Goal: Information Seeking & Learning: Check status

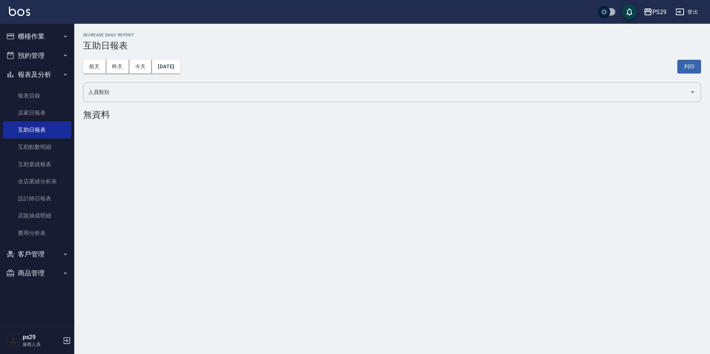
click at [25, 27] on button "櫃檯作業" at bounding box center [37, 36] width 68 height 19
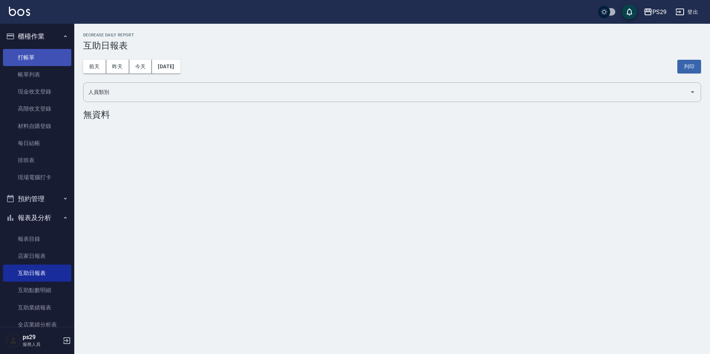
click at [28, 52] on link "打帳單" at bounding box center [37, 57] width 68 height 17
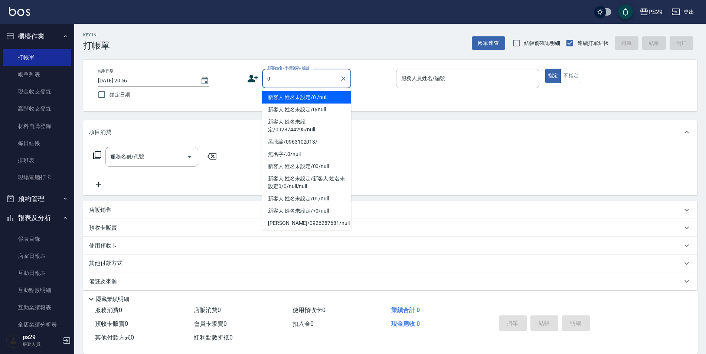
type input "新客人 姓名未設定/0./null"
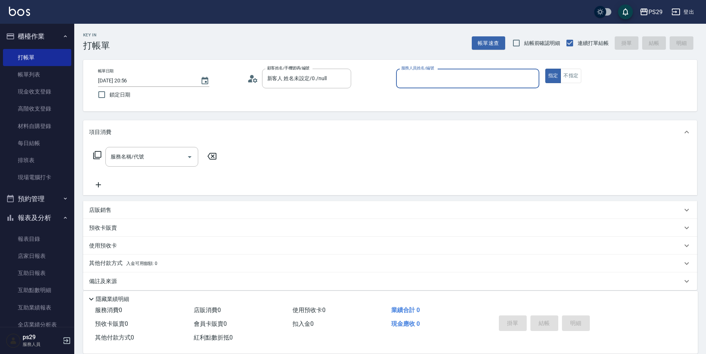
type input "5"
type input "新客人 姓名未設定/0/null"
type input "[PERSON_NAME]維-5"
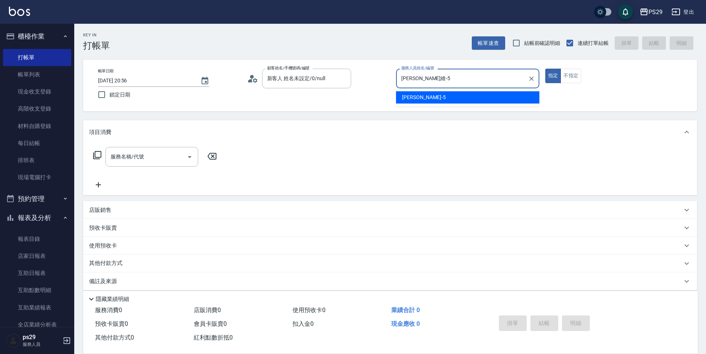
type button "true"
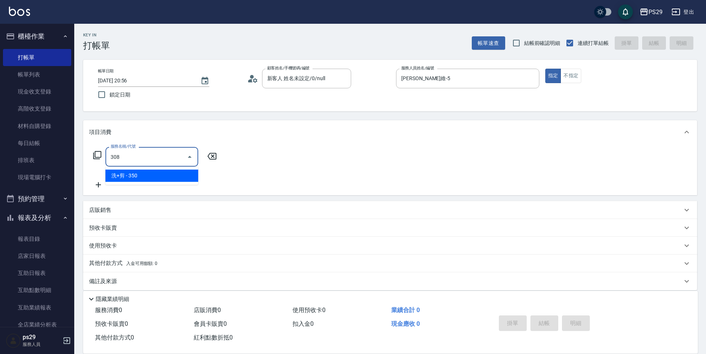
type input "洗+剪(308)"
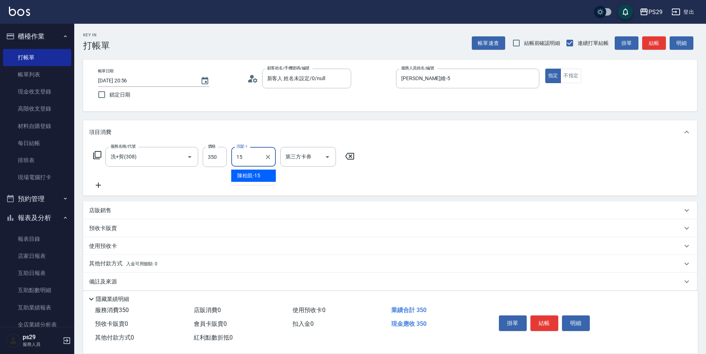
type input "陳柏凱-15"
click at [117, 101] on label "鎖定日期" at bounding box center [164, 95] width 141 height 16
click at [110, 101] on input "鎖定日期" at bounding box center [102, 95] width 16 height 16
checkbox input "true"
click at [538, 316] on button "結帳" at bounding box center [545, 324] width 28 height 16
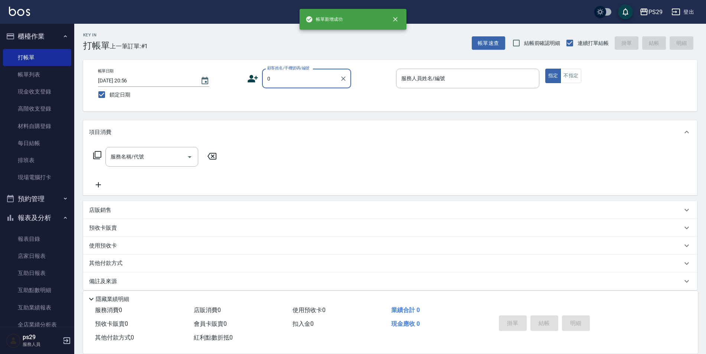
type input "新客人 姓名未設定/0./null"
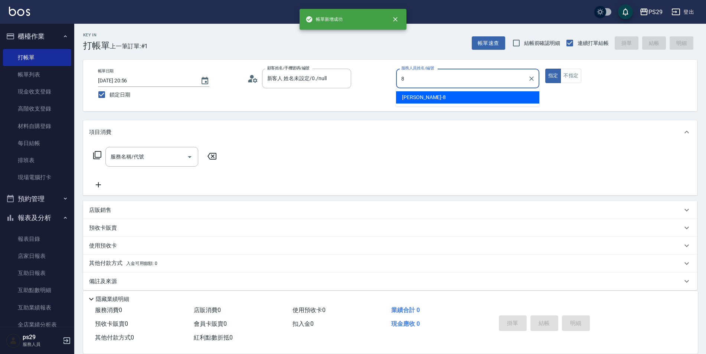
type input "[PERSON_NAME]-8"
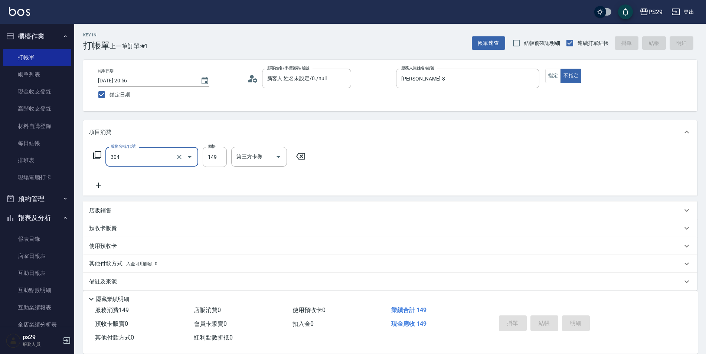
type input "304"
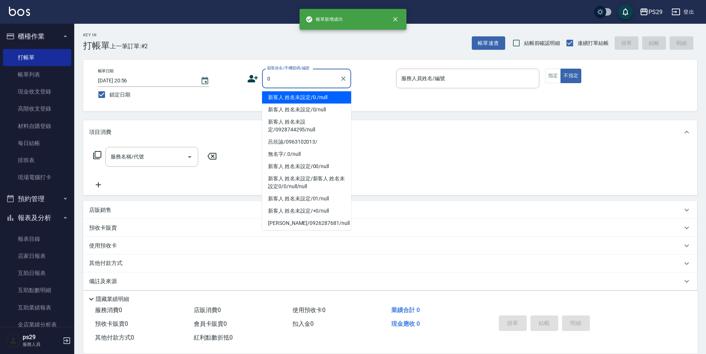
type input "新客人 姓名未設定/0./null"
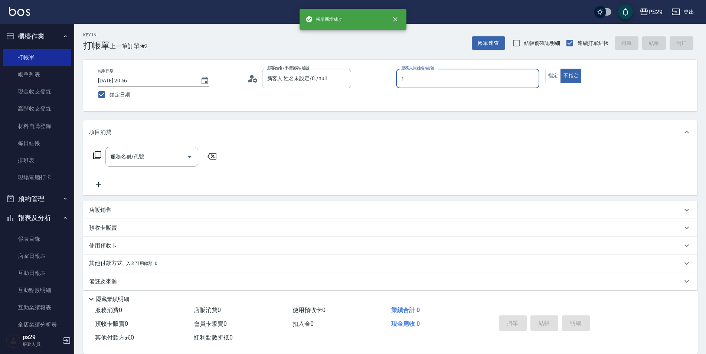
type input "許婷宜-1"
type button "false"
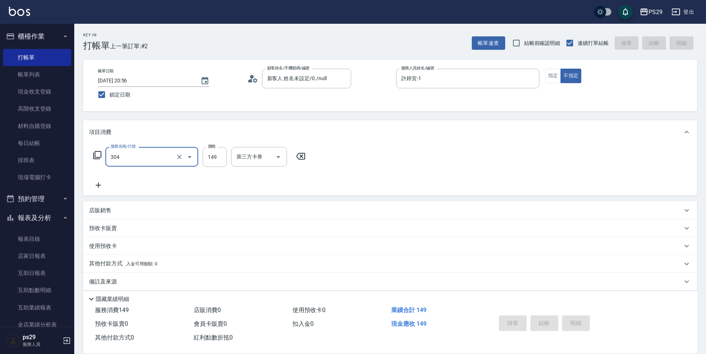
type input "304"
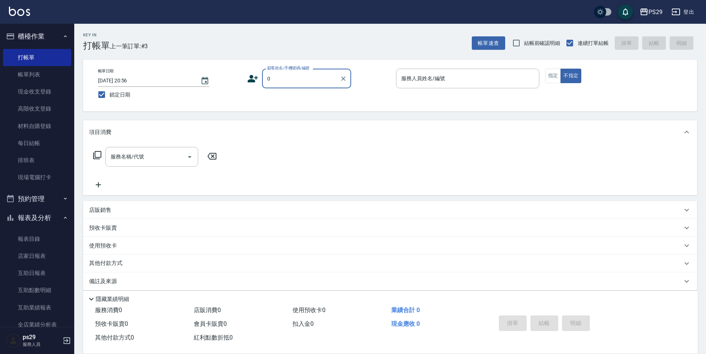
type input "新客人 姓名未設定/0./null"
type input "[PERSON_NAME]-3"
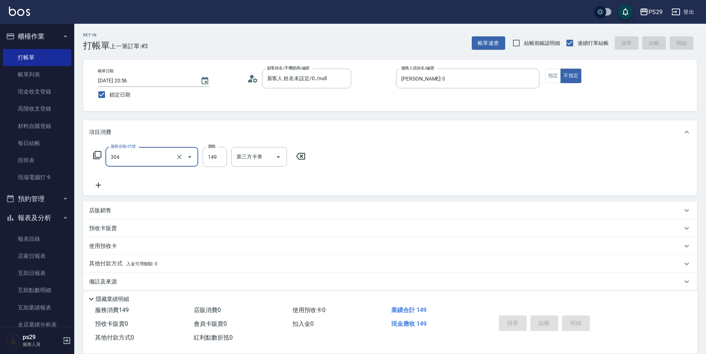
type input "304"
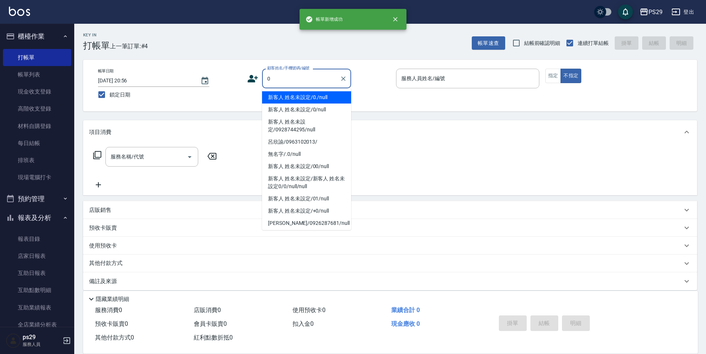
type input "新客人 姓名未設定/0./null"
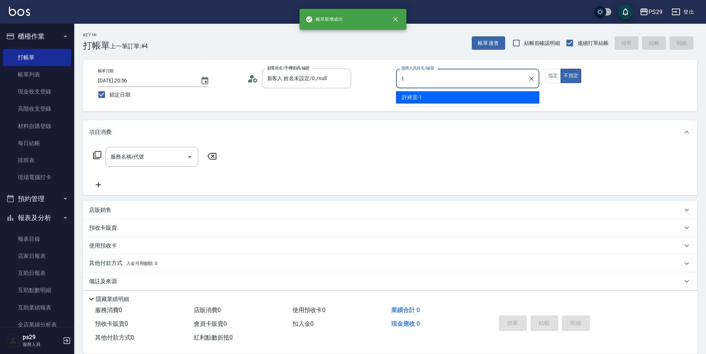
type input "許婷宜-1"
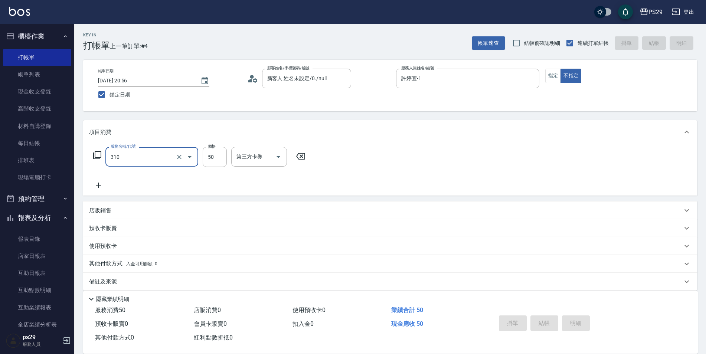
type input "310"
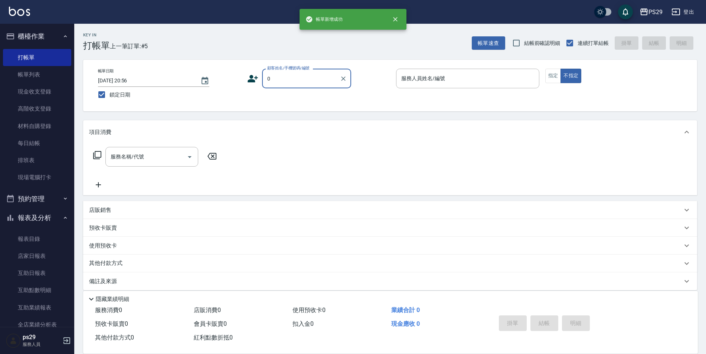
type input "新客人 姓名未設定/0./null"
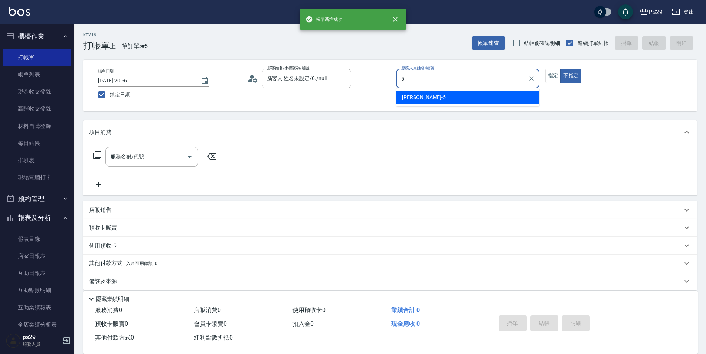
type input "[PERSON_NAME]維-5"
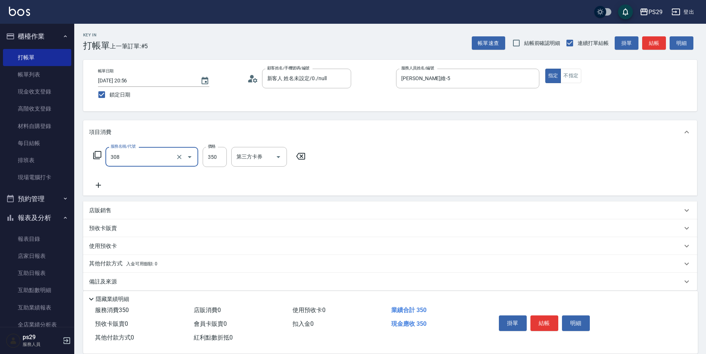
type input "洗+剪(308)"
type input "吳畇蓁-23"
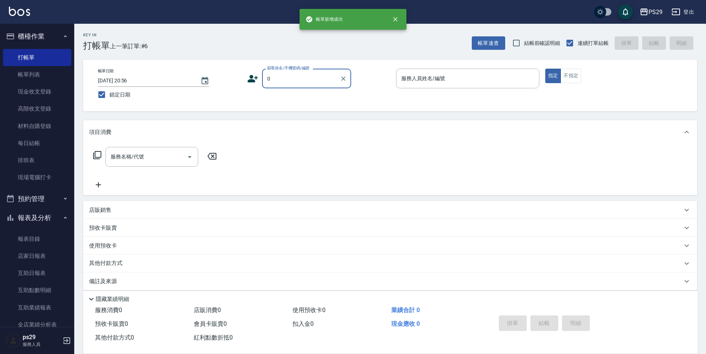
type input "新客人 姓名未設定/0./null"
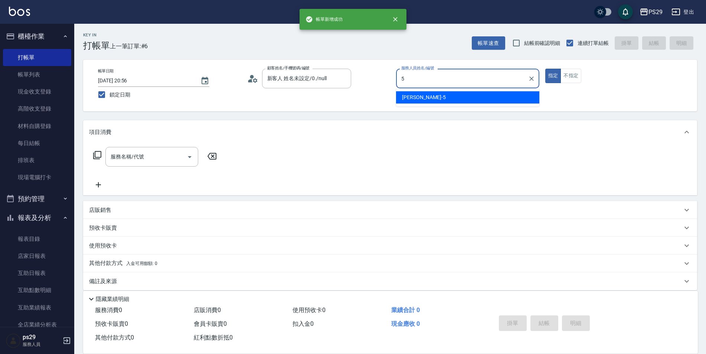
type input "[PERSON_NAME]維-5"
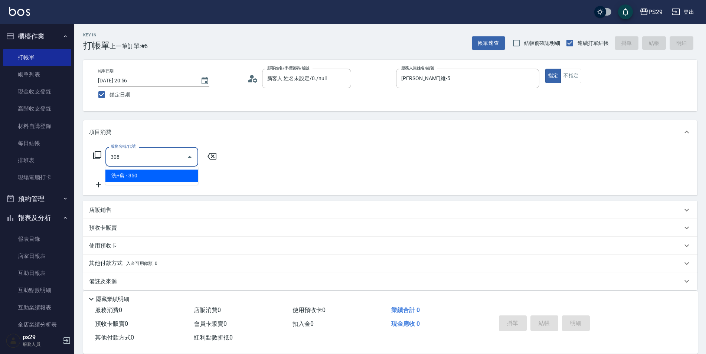
type input "洗+剪(308)"
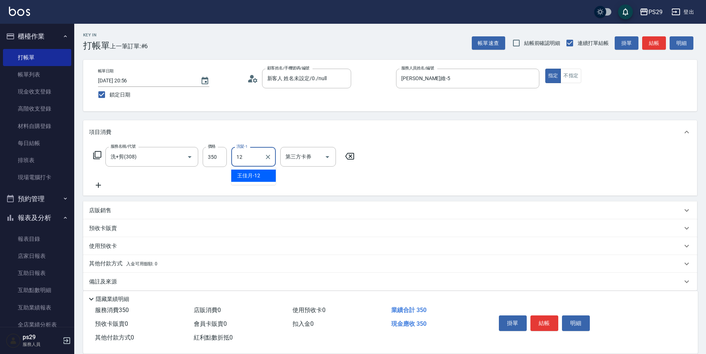
type input "王佳月-12"
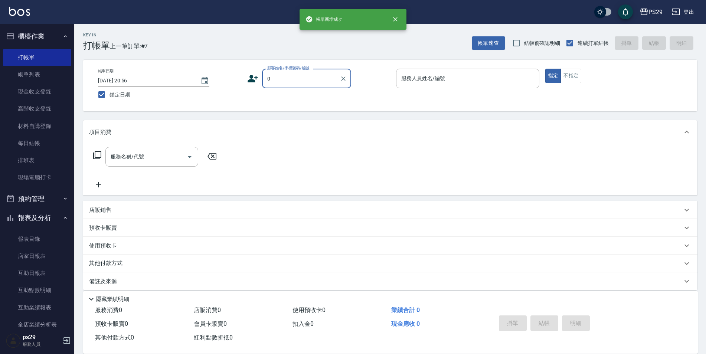
type input "新客人 姓名未設定/0./null"
type input "[PERSON_NAME]維-5"
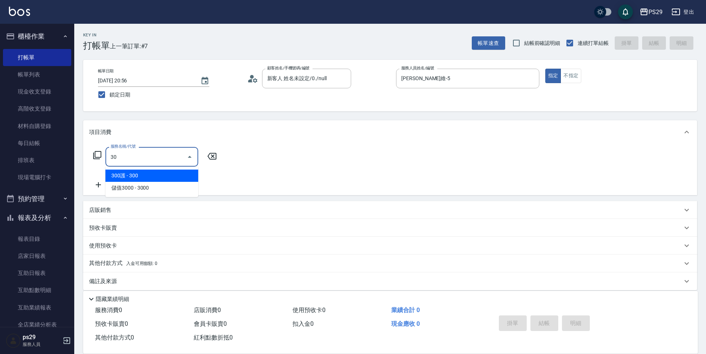
type input "3"
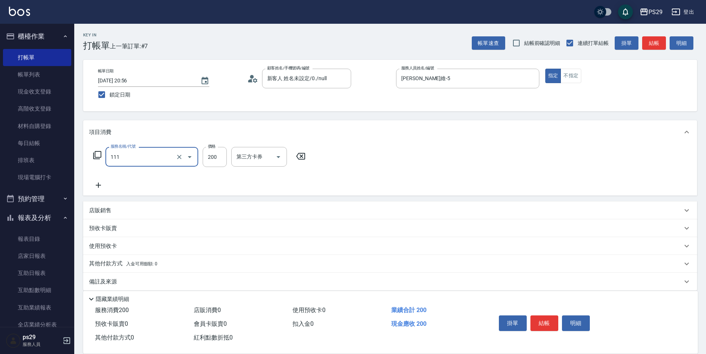
type input "200(111)"
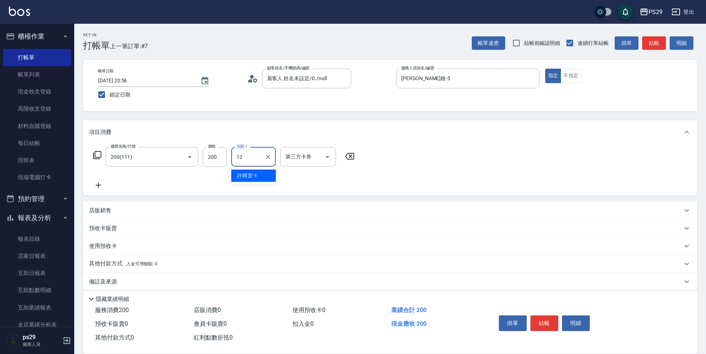
type input "王佳月-12"
click at [583, 81] on div "指定 不指定" at bounding box center [616, 76] width 143 height 14
click at [579, 79] on button "不指定" at bounding box center [571, 76] width 21 height 14
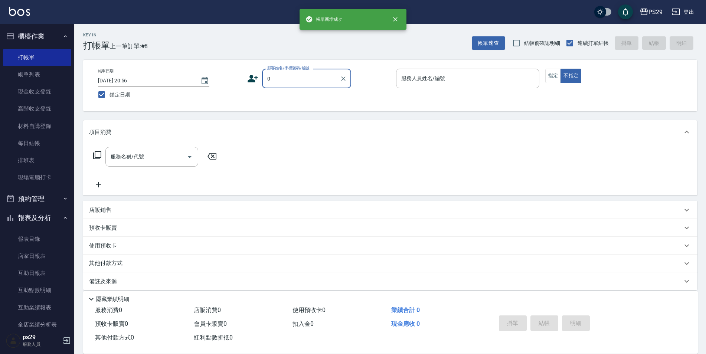
type input "新客人 姓名未設定/0./null"
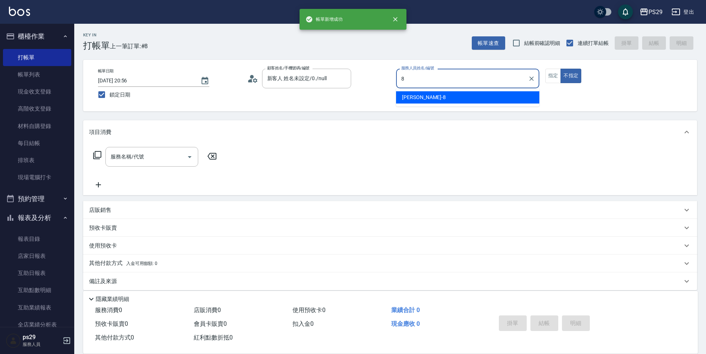
type input "[PERSON_NAME]-8"
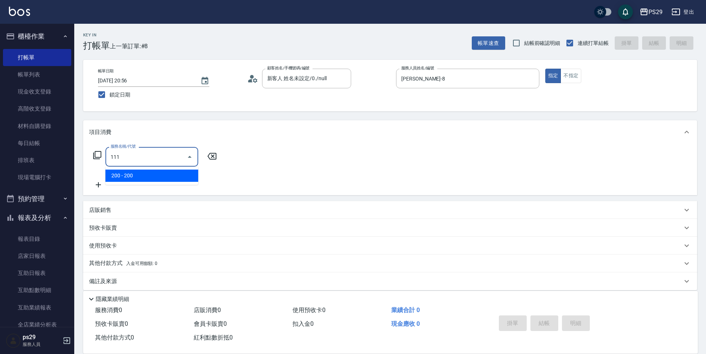
type input "200(111)"
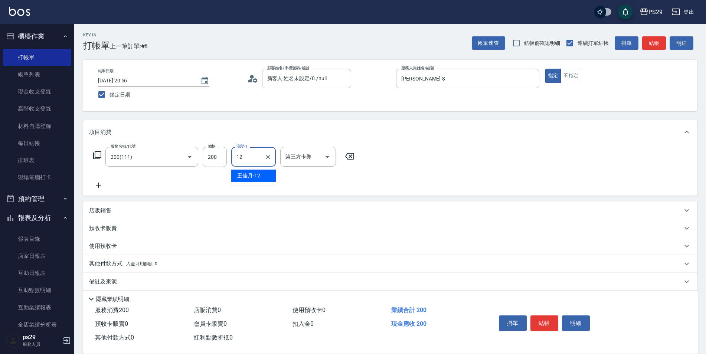
type input "王佳月-12"
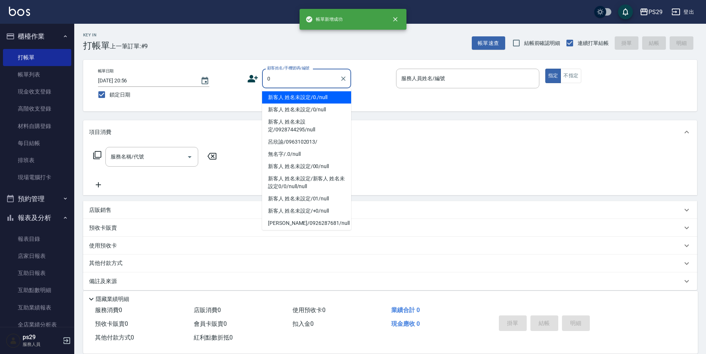
type input "新客人 姓名未設定/0./null"
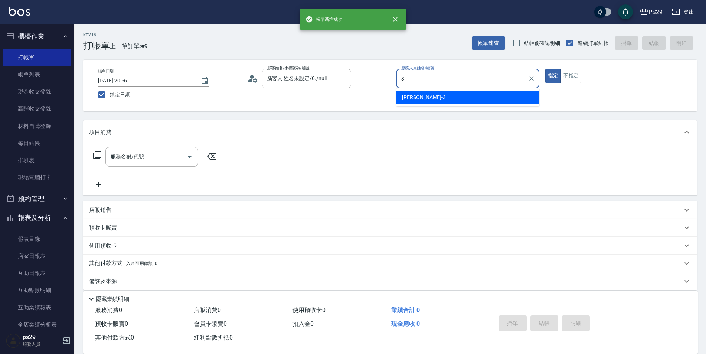
type input "[PERSON_NAME]-3"
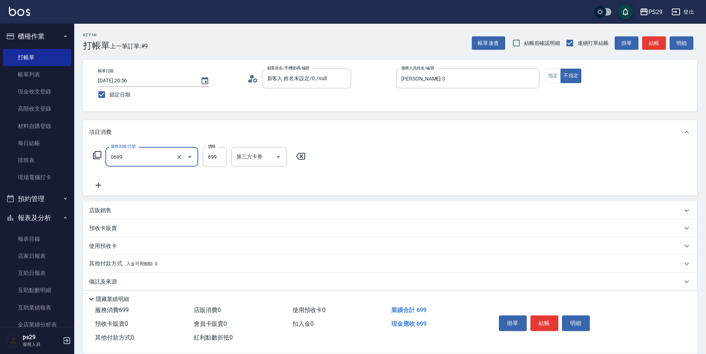
type input "精油SPA(0699)"
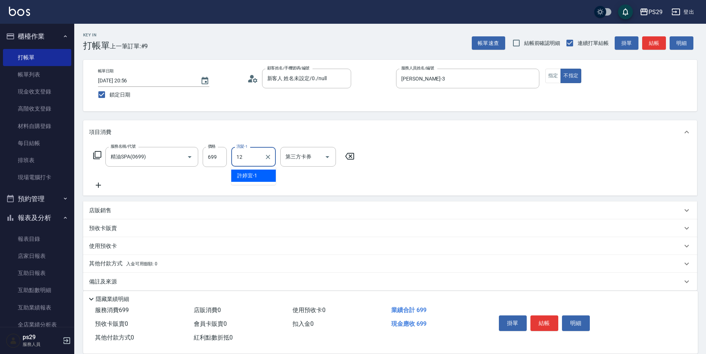
type input "王佳月-12"
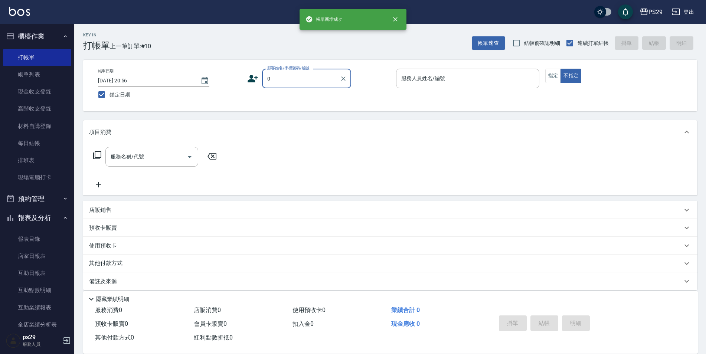
type input "新客人 姓名未設定/0./null"
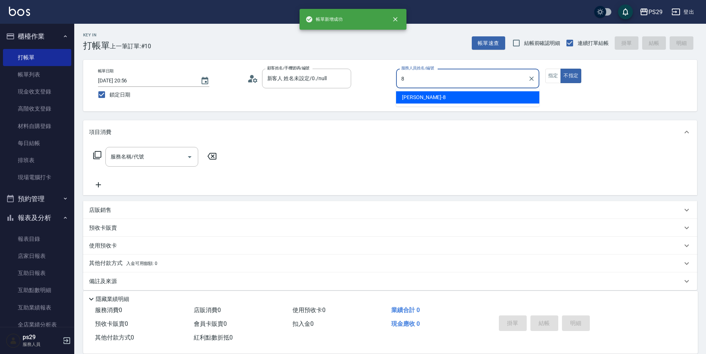
type input "[PERSON_NAME]-8"
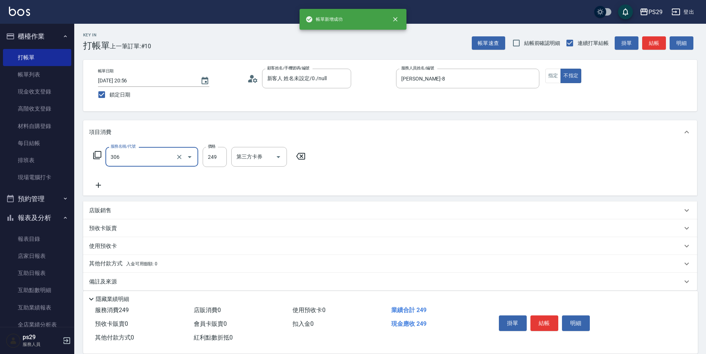
type input "剪髮(306)"
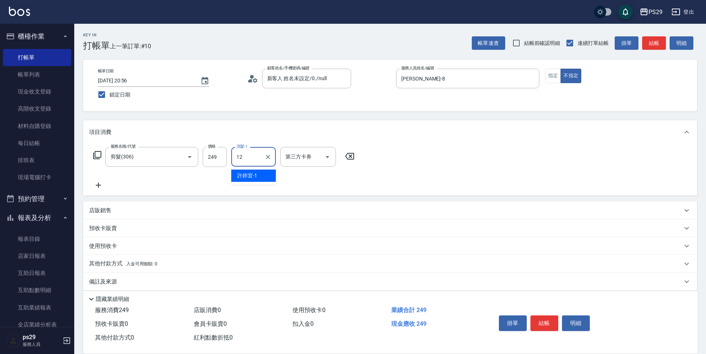
type input "王佳月-12"
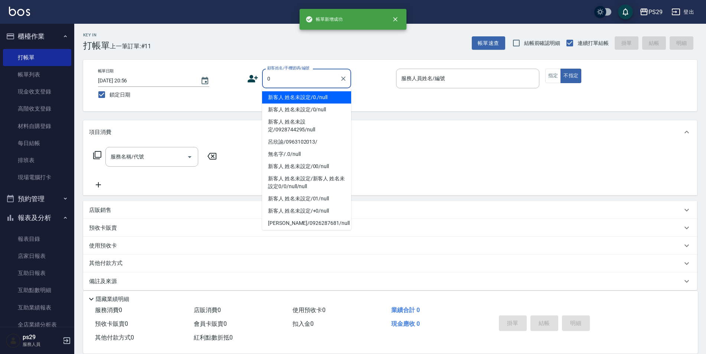
type input "新客人 姓名未設定/0./null"
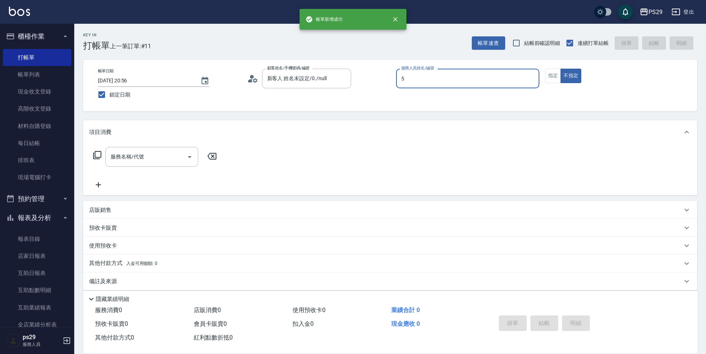
type input "[PERSON_NAME]維-5"
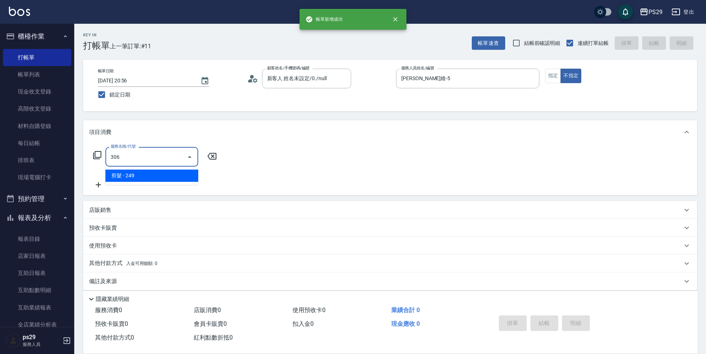
type input "剪髮(306)"
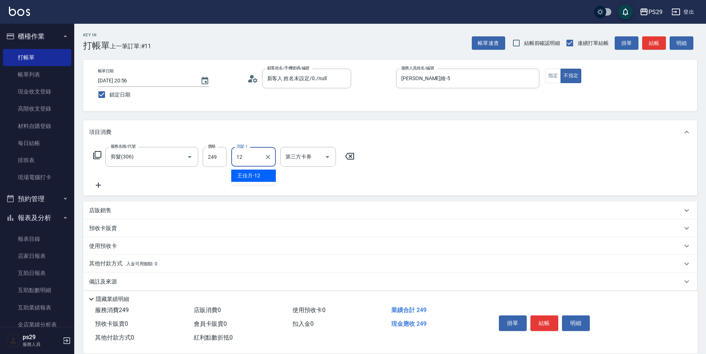
type input "王佳月-12"
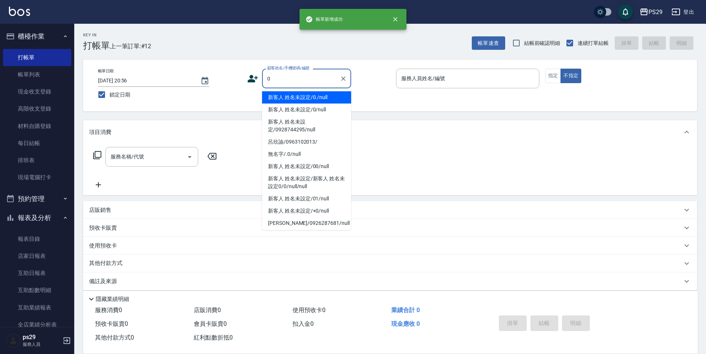
type input "新客人 姓名未設定/0./null"
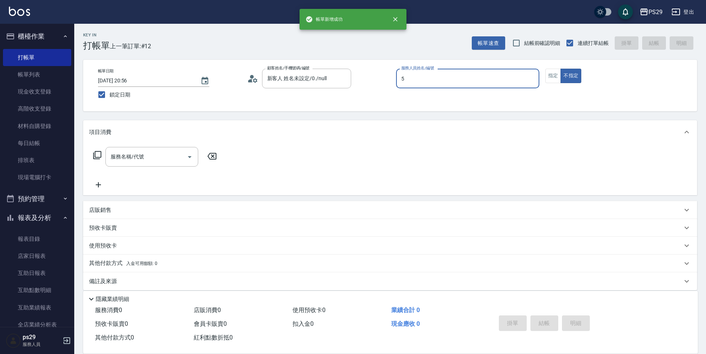
type input "[PERSON_NAME]維-5"
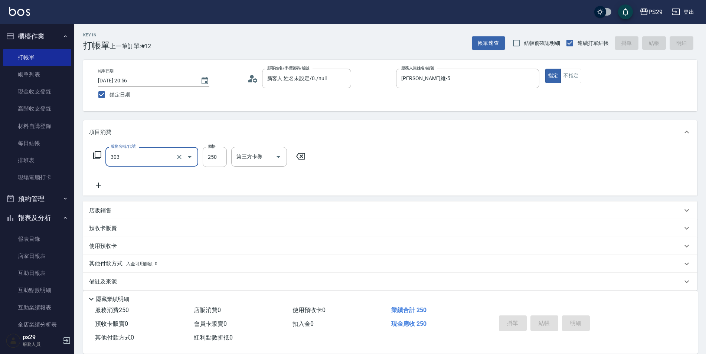
type input "303"
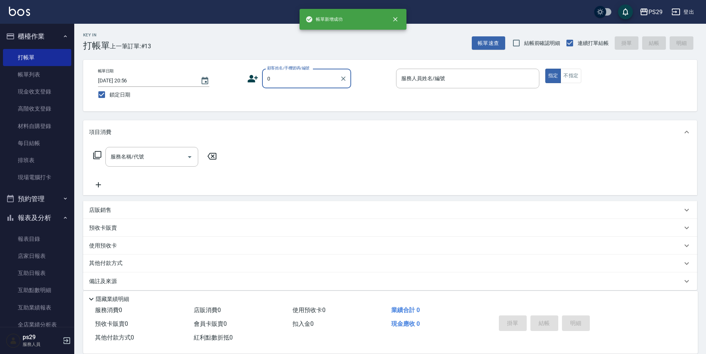
type input "新客人 姓名未設定/0./null"
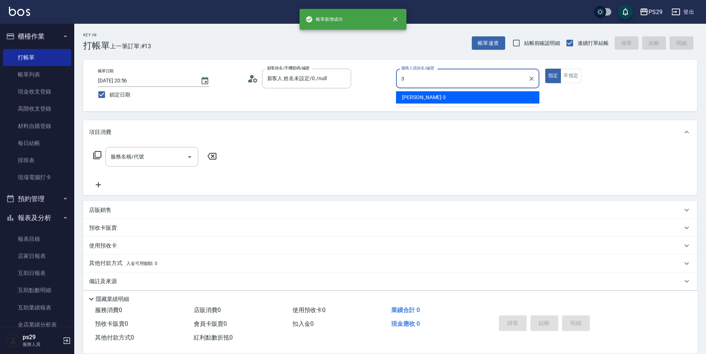
type input "[PERSON_NAME]-3"
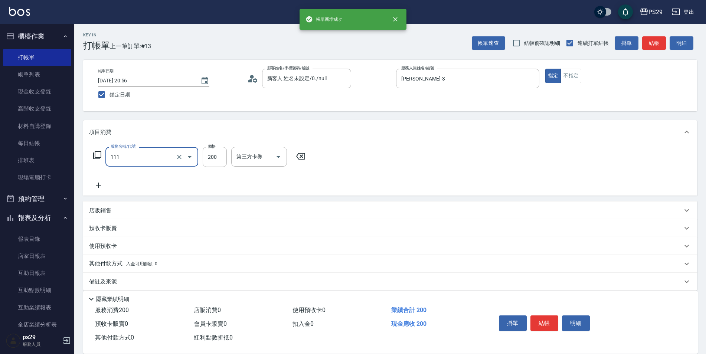
type input "200(111)"
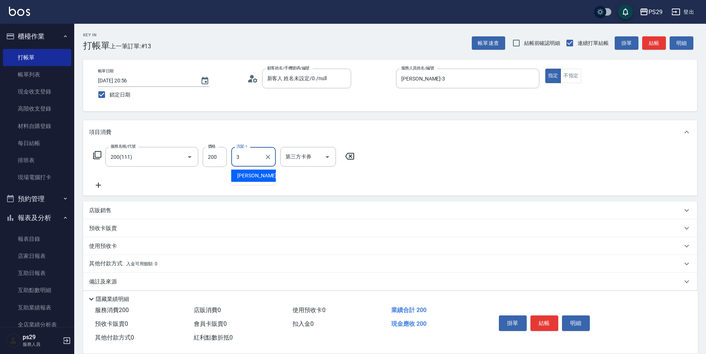
type input "[PERSON_NAME]-3"
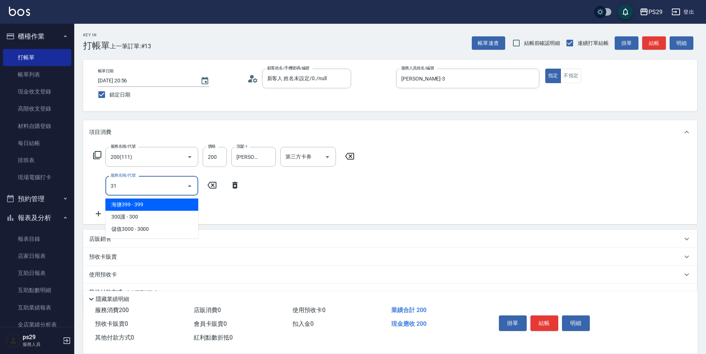
type input "310"
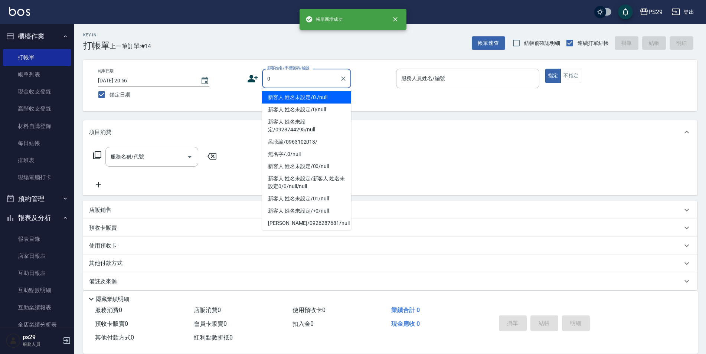
type input "新客人 姓名未設定/0./null"
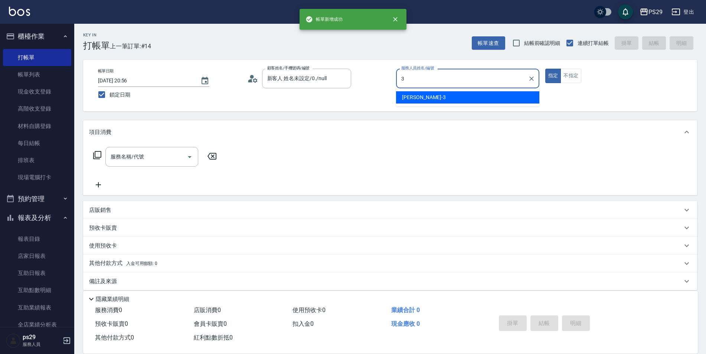
type input "[PERSON_NAME]-3"
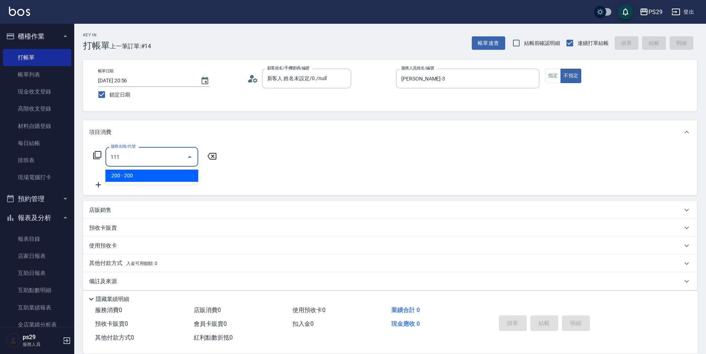
type input "200(111)"
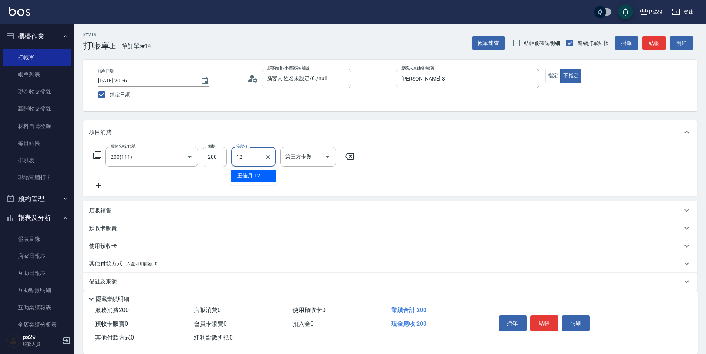
type input "王佳月-12"
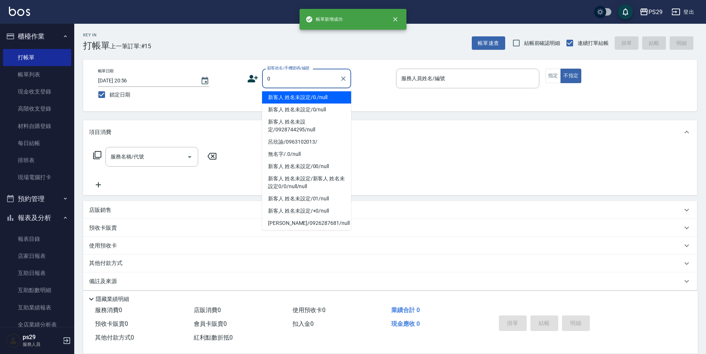
type input "新客人 姓名未設定/0./null"
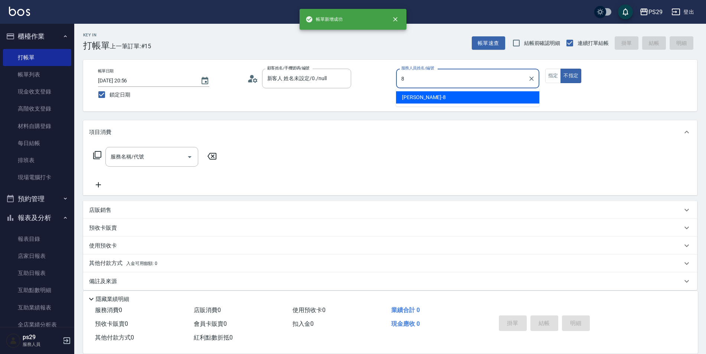
type input "[PERSON_NAME]-8"
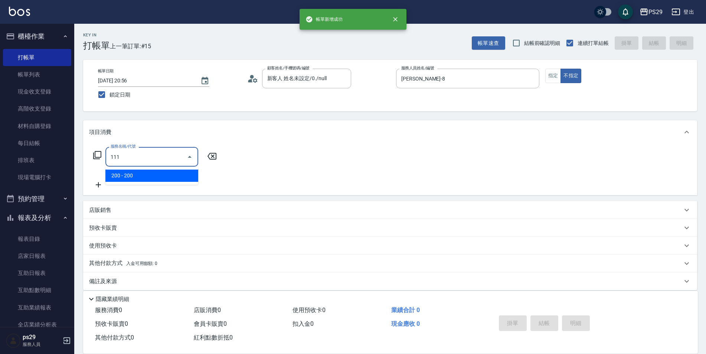
type input "200(111)"
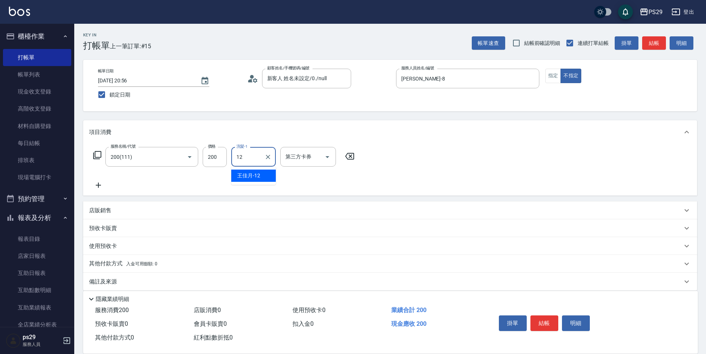
type input "王佳月-12"
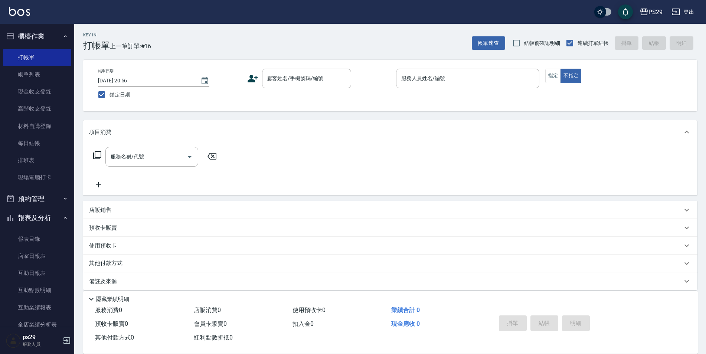
click at [20, 10] on img at bounding box center [19, 11] width 21 height 9
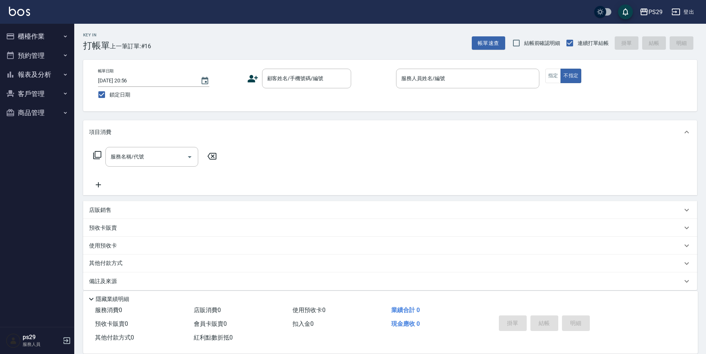
click at [25, 13] on img at bounding box center [19, 11] width 21 height 9
click at [36, 66] on button "報表及分析" at bounding box center [37, 74] width 68 height 19
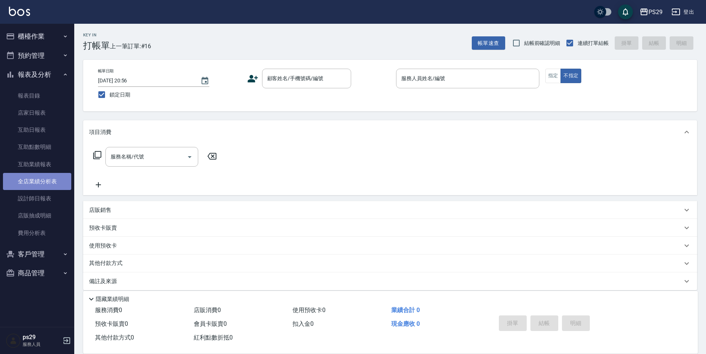
click at [48, 181] on link "全店業績分析表" at bounding box center [37, 181] width 68 height 17
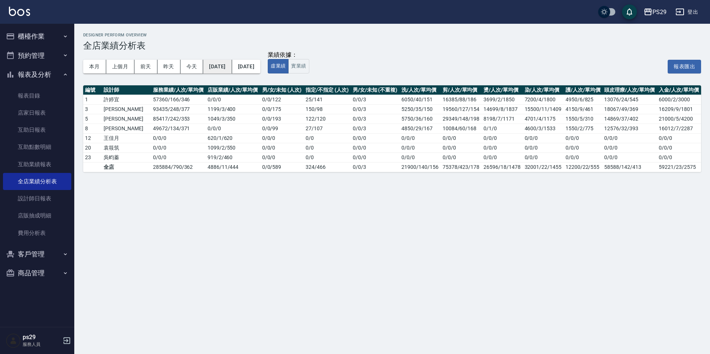
click at [228, 71] on button "[DATE]" at bounding box center [217, 67] width 29 height 14
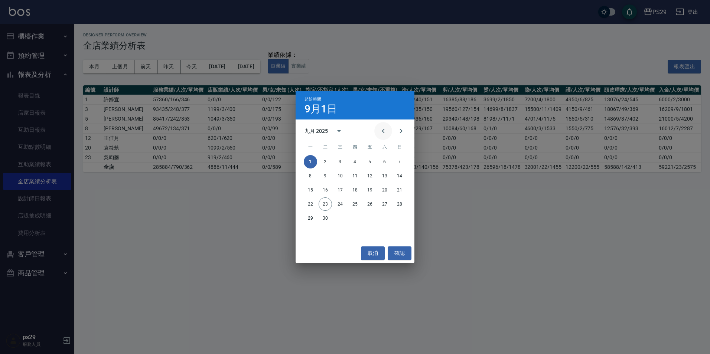
click at [387, 136] on button "Previous month" at bounding box center [383, 131] width 18 height 18
click at [370, 162] on button "1" at bounding box center [369, 161] width 13 height 13
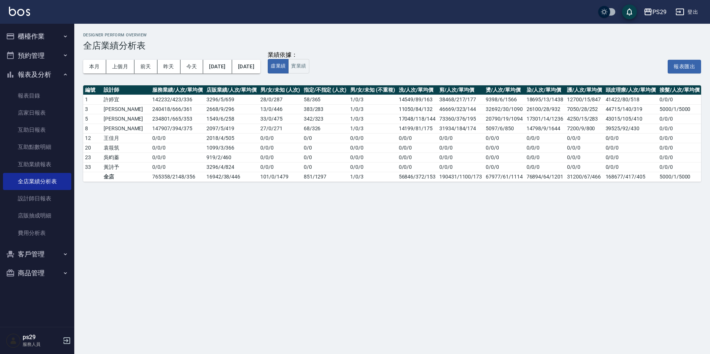
click at [260, 65] on button "[DATE]" at bounding box center [246, 67] width 28 height 14
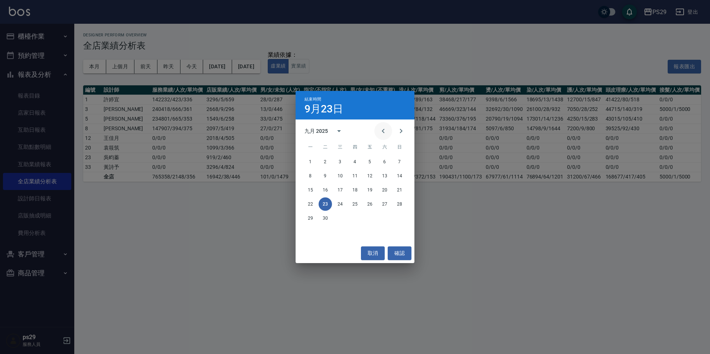
drag, startPoint x: 384, startPoint y: 128, endPoint x: 385, endPoint y: 134, distance: 6.2
click at [384, 128] on icon "Previous month" at bounding box center [383, 131] width 9 height 9
click at [397, 215] on button "31" at bounding box center [399, 218] width 13 height 13
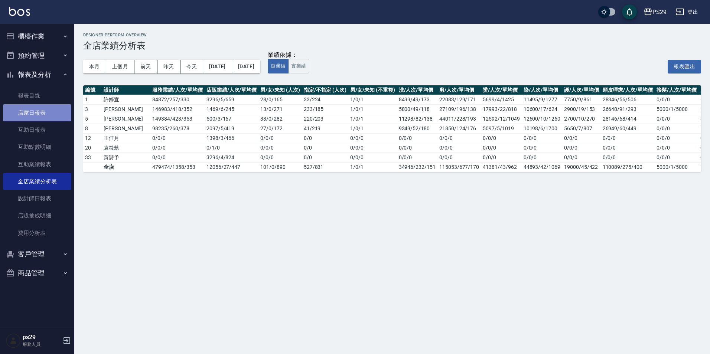
click at [38, 104] on link "店家日報表" at bounding box center [37, 112] width 68 height 17
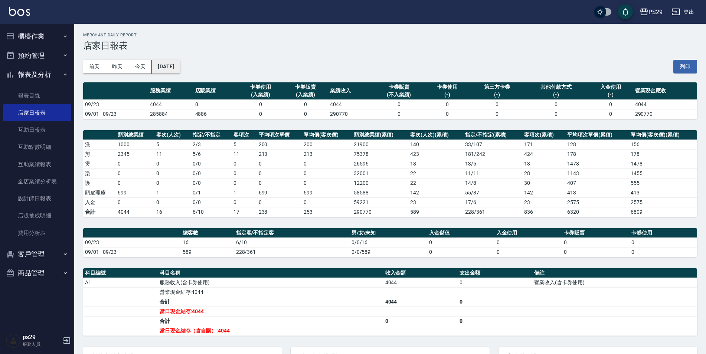
click at [180, 69] on button "[DATE]" at bounding box center [166, 67] width 28 height 14
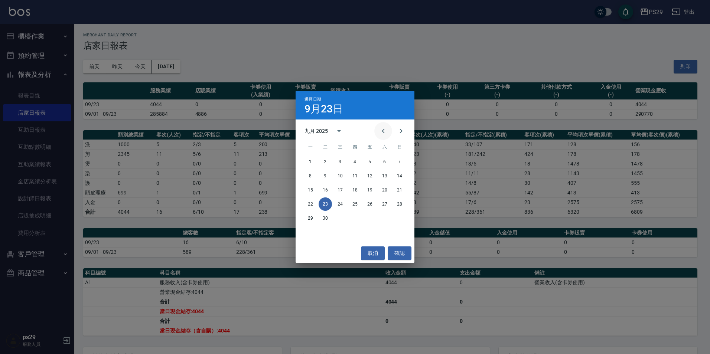
click at [383, 128] on icon "Previous month" at bounding box center [383, 131] width 9 height 9
click at [367, 162] on button "1" at bounding box center [369, 161] width 13 height 13
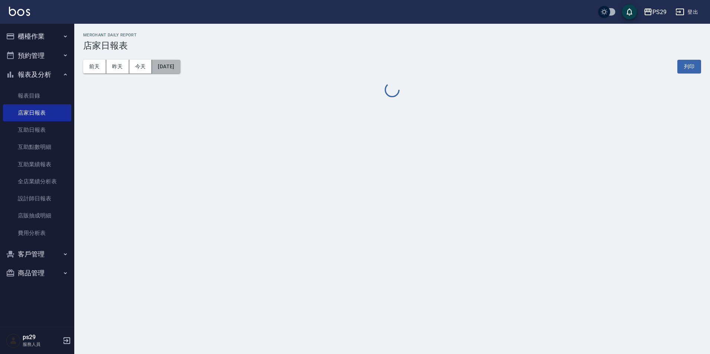
click at [170, 69] on button "[DATE]" at bounding box center [166, 67] width 28 height 14
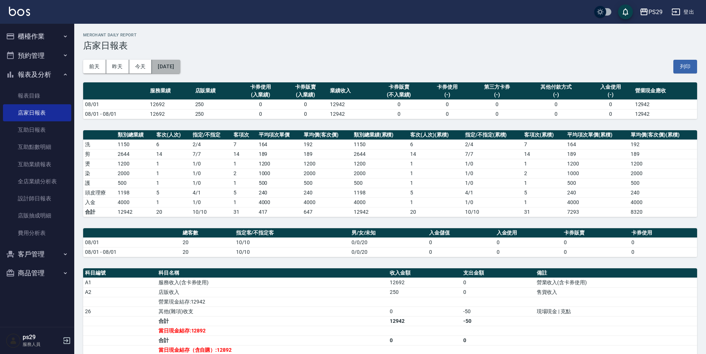
click at [180, 65] on button "[DATE]" at bounding box center [166, 67] width 28 height 14
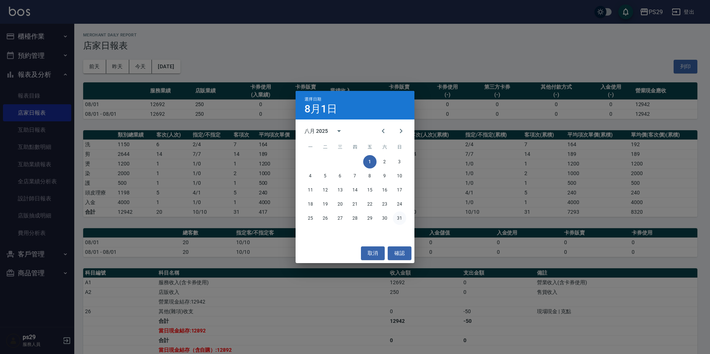
click at [398, 219] on button "31" at bounding box center [399, 218] width 13 height 13
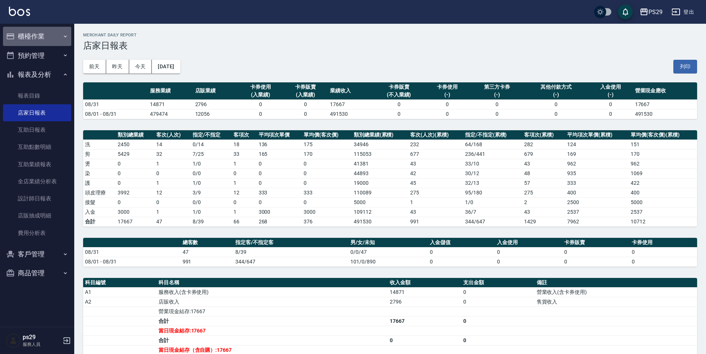
click at [36, 37] on button "櫃檯作業" at bounding box center [37, 36] width 68 height 19
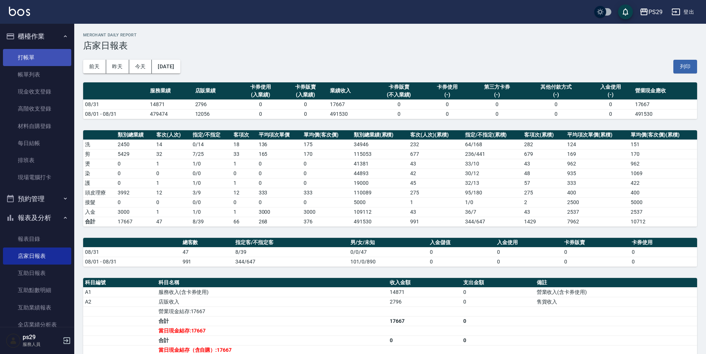
click at [37, 60] on link "打帳單" at bounding box center [37, 57] width 68 height 17
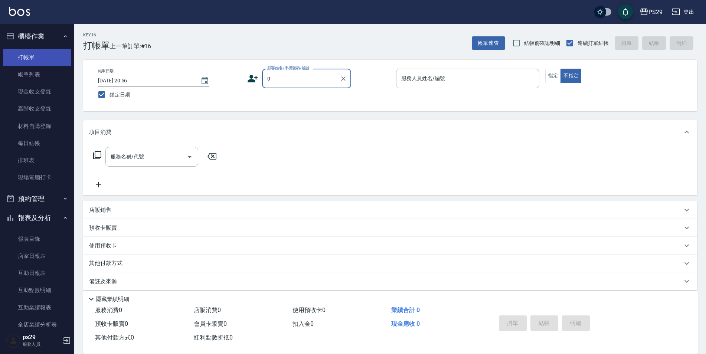
type input "新客人 姓名未設定/0./null"
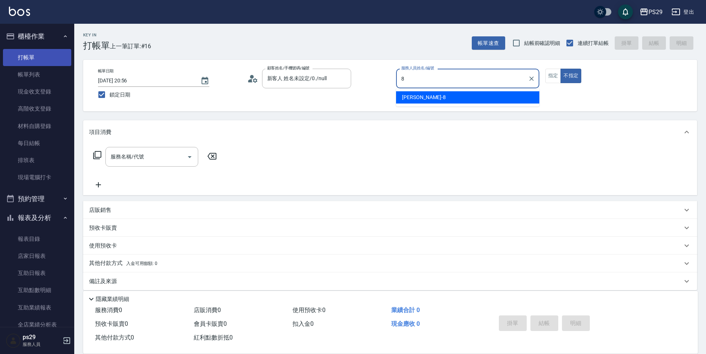
type input "[PERSON_NAME]-8"
type button "false"
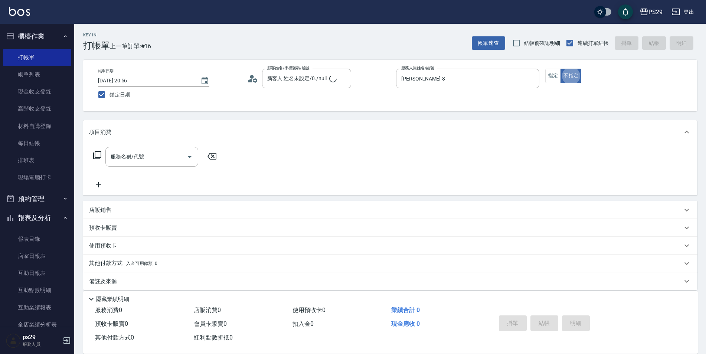
type input "新客人 姓名未設定/0/null"
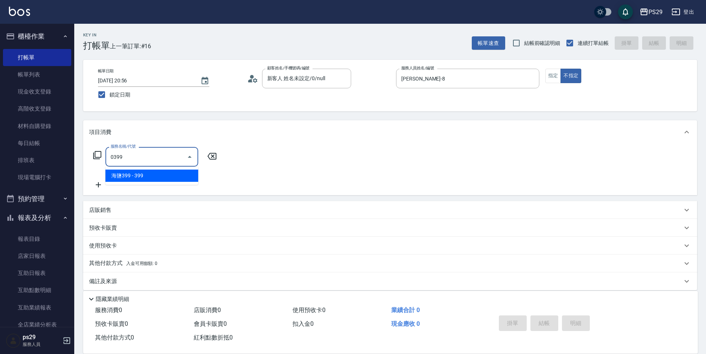
type input "海鹽399(0399)"
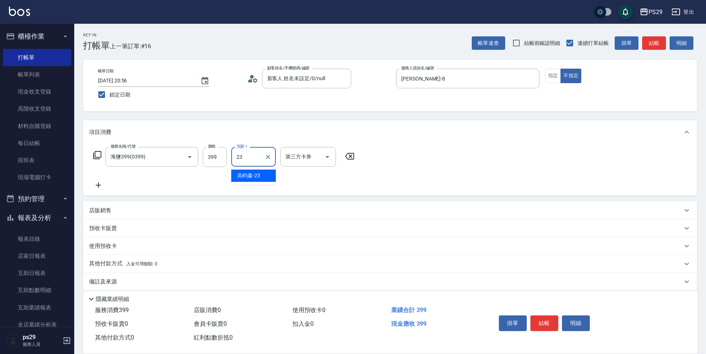
type input "吳畇蓁-23"
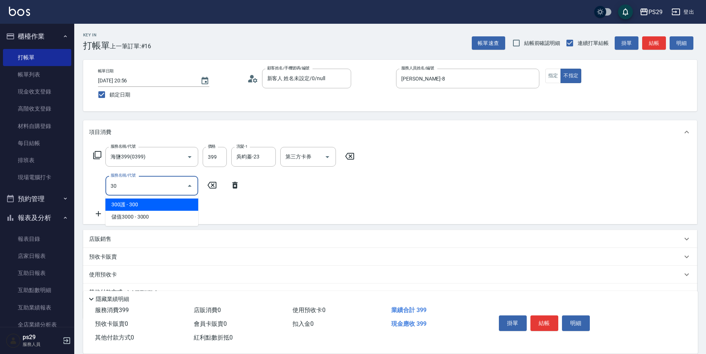
type input "304"
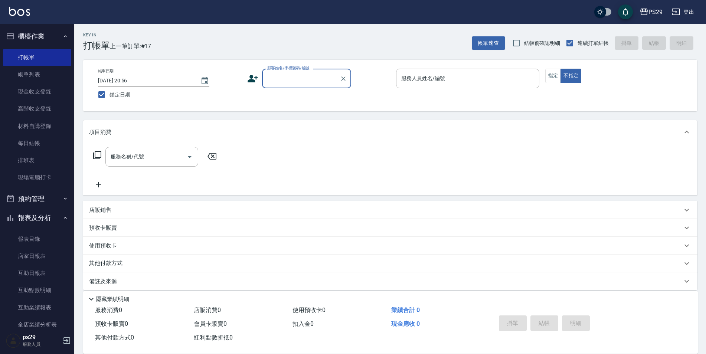
click at [33, 29] on button "櫃檯作業" at bounding box center [37, 36] width 68 height 19
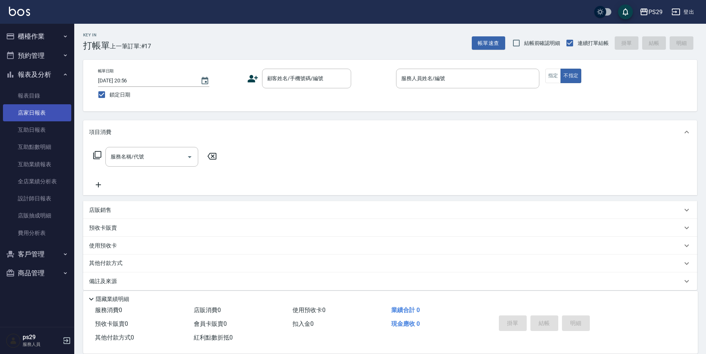
click at [49, 118] on link "店家日報表" at bounding box center [37, 112] width 68 height 17
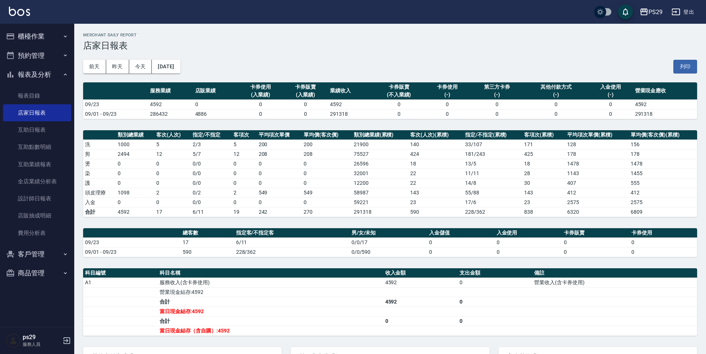
scroll to position [37, 0]
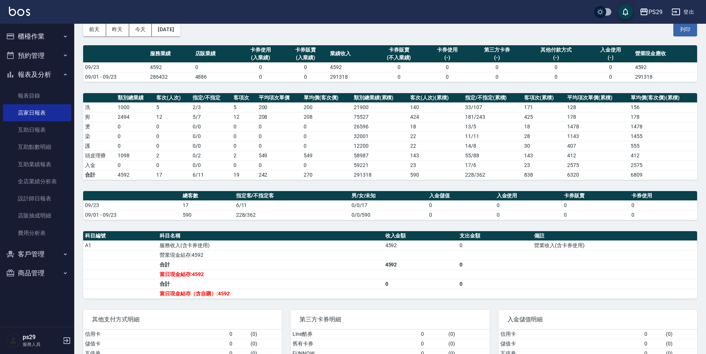
click at [13, 15] on img at bounding box center [19, 11] width 21 height 9
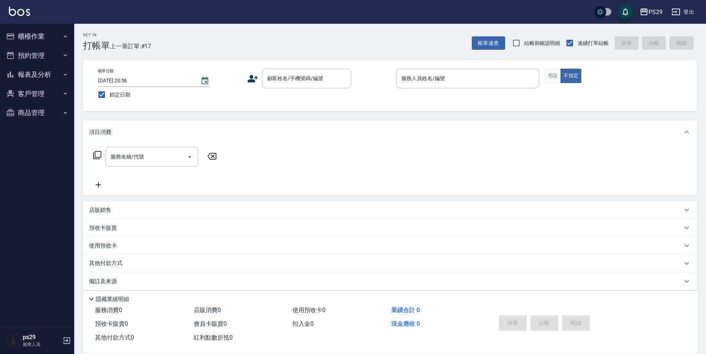
click at [22, 13] on img at bounding box center [19, 11] width 21 height 9
click at [50, 75] on button "報表及分析" at bounding box center [37, 74] width 68 height 19
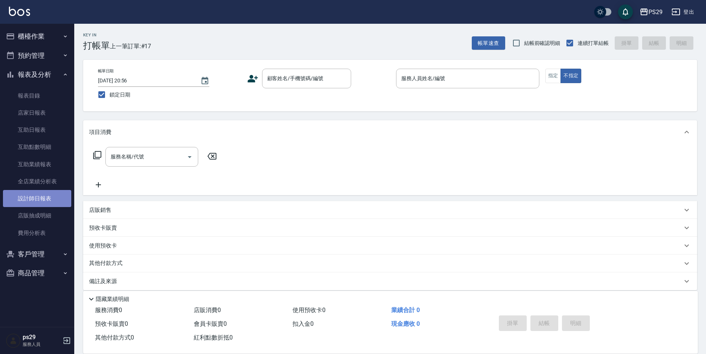
click at [39, 198] on link "設計師日報表" at bounding box center [37, 198] width 68 height 17
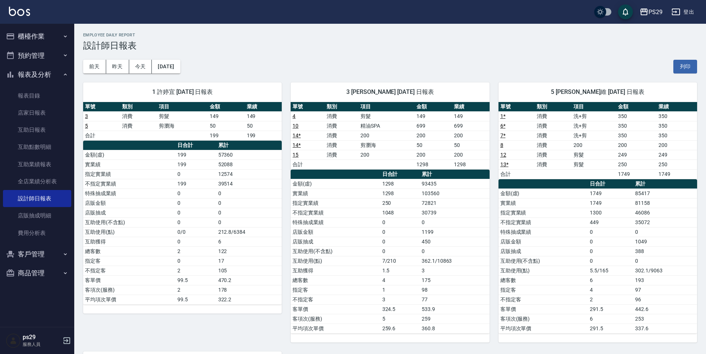
click at [55, 75] on button "報表及分析" at bounding box center [37, 74] width 68 height 19
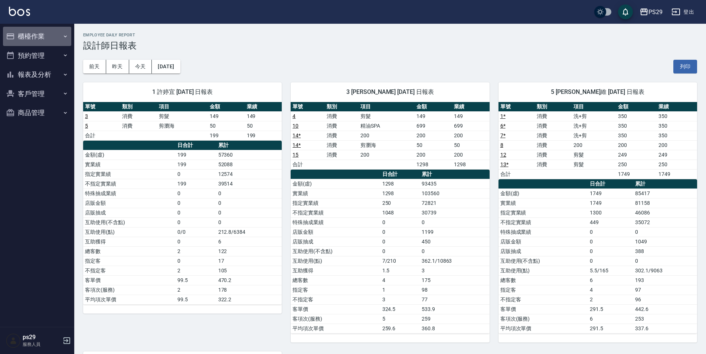
click at [60, 31] on button "櫃檯作業" at bounding box center [37, 36] width 68 height 19
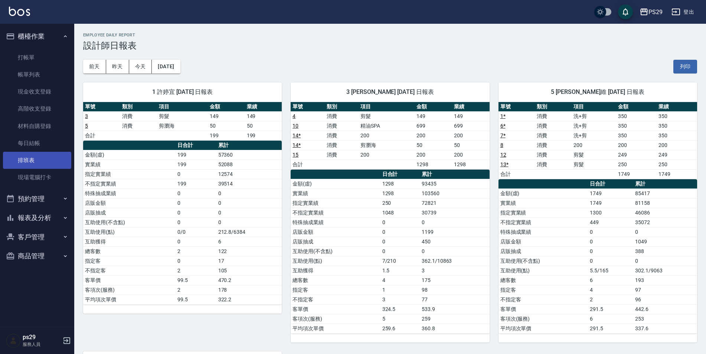
click at [36, 164] on link "排班表" at bounding box center [37, 160] width 68 height 17
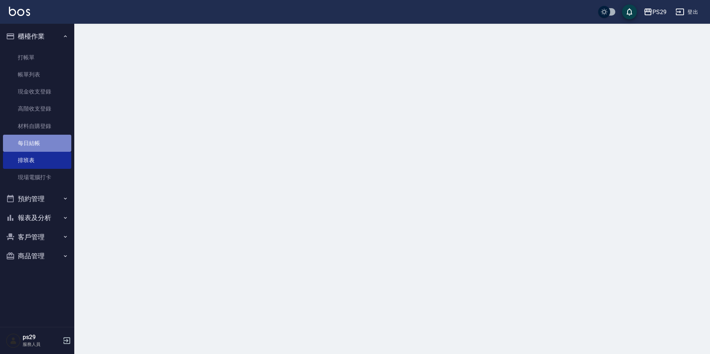
click at [43, 135] on link "每日結帳" at bounding box center [37, 143] width 68 height 17
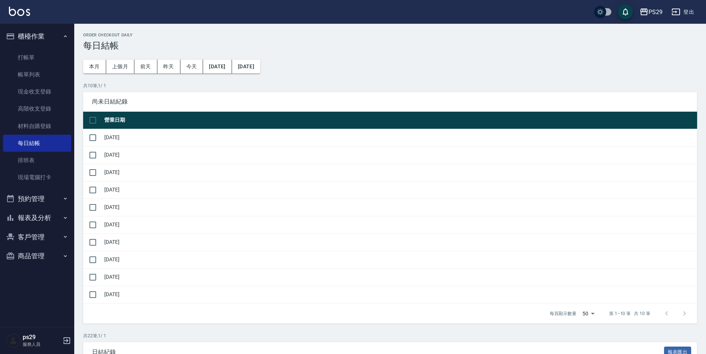
click at [40, 43] on button "櫃檯作業" at bounding box center [37, 36] width 68 height 19
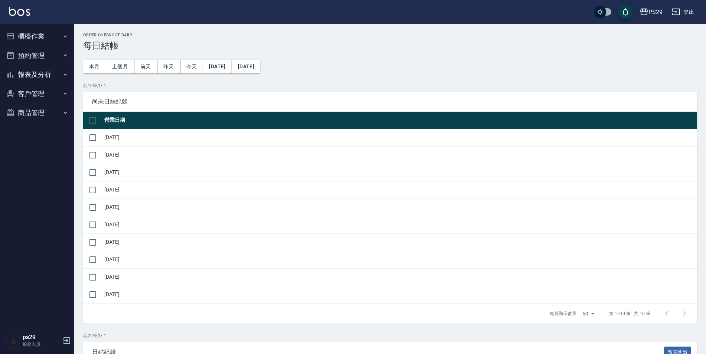
click at [39, 92] on button "客戶管理" at bounding box center [37, 93] width 68 height 19
click at [39, 93] on button "客戶管理" at bounding box center [37, 93] width 68 height 19
click at [53, 74] on button "報表及分析" at bounding box center [37, 74] width 68 height 19
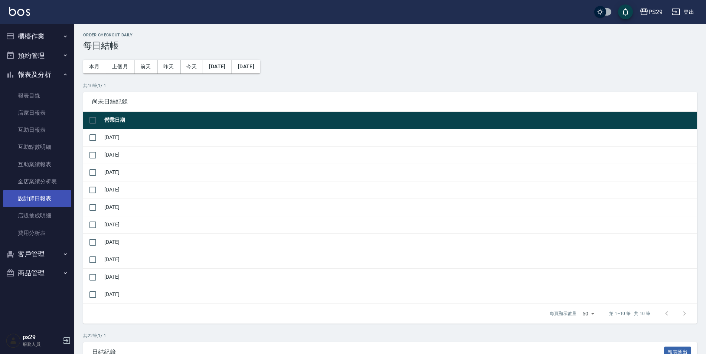
click at [37, 202] on link "設計師日報表" at bounding box center [37, 198] width 68 height 17
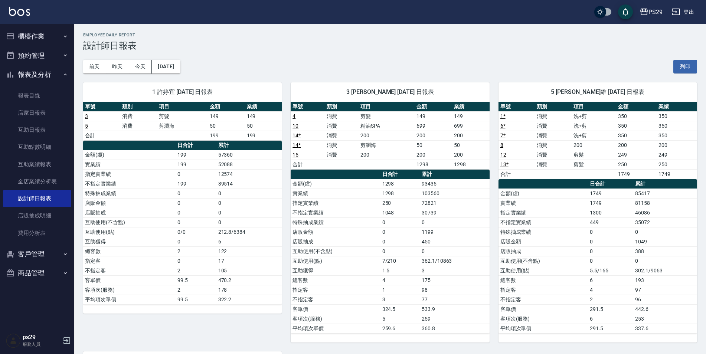
click at [322, 52] on div "前天 昨天 今天 [DATE] 列印" at bounding box center [390, 67] width 614 height 32
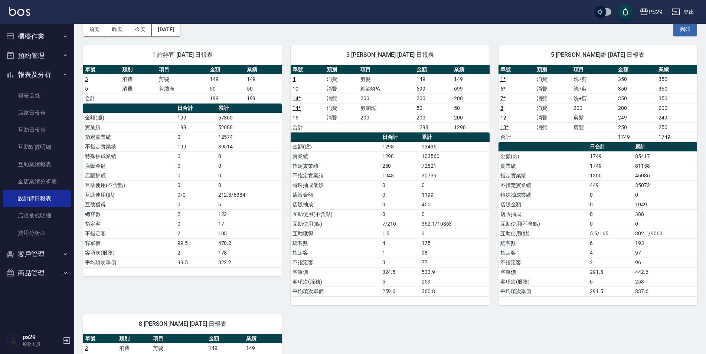
scroll to position [260, 0]
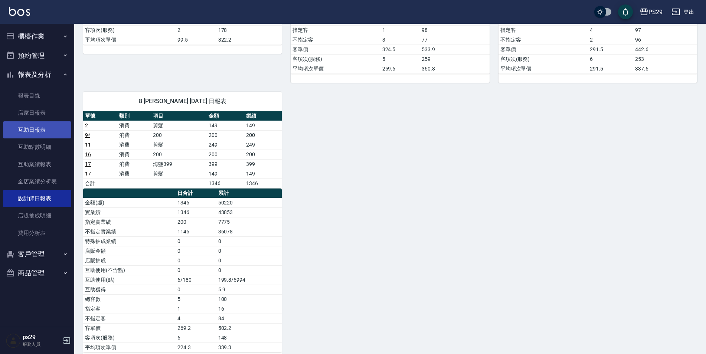
click at [14, 124] on link "互助日報表" at bounding box center [37, 129] width 68 height 17
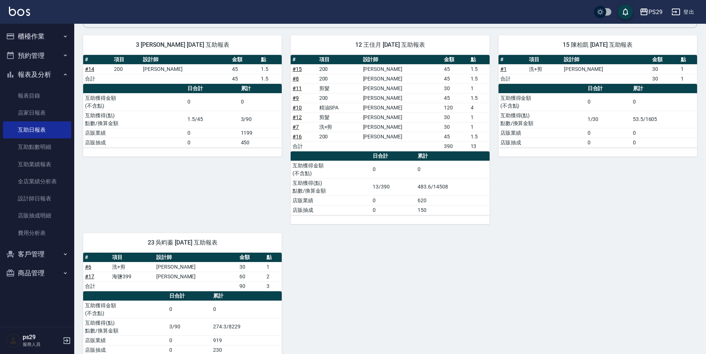
scroll to position [93, 0]
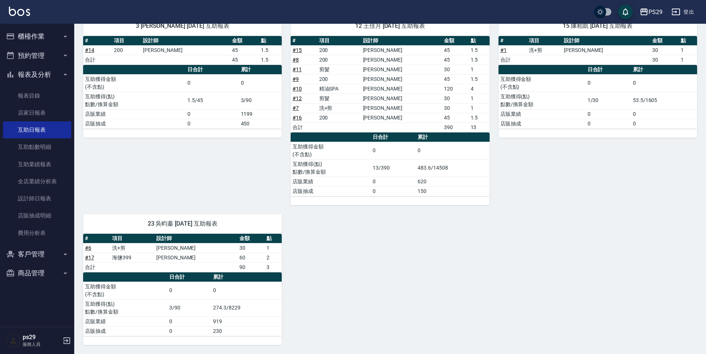
click at [22, 10] on img at bounding box center [19, 11] width 21 height 9
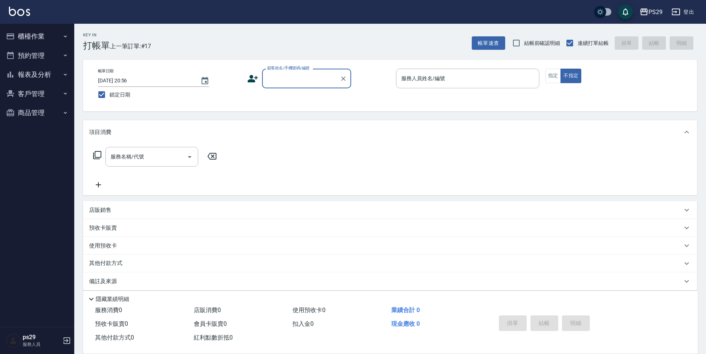
click at [16, 7] on img at bounding box center [19, 11] width 21 height 9
click at [55, 71] on button "報表及分析" at bounding box center [37, 74] width 68 height 19
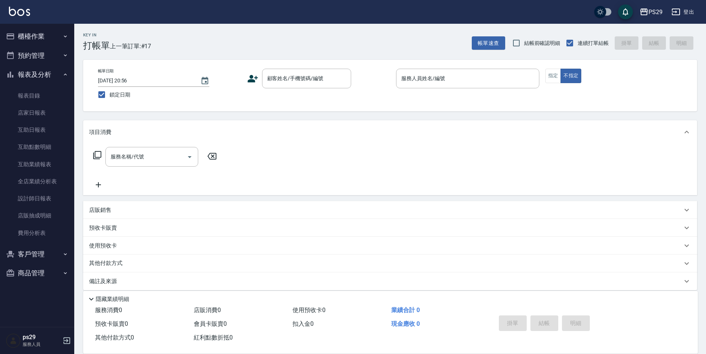
click at [55, 71] on button "報表及分析" at bounding box center [37, 74] width 68 height 19
